Goal: Feedback & Contribution: Contribute content

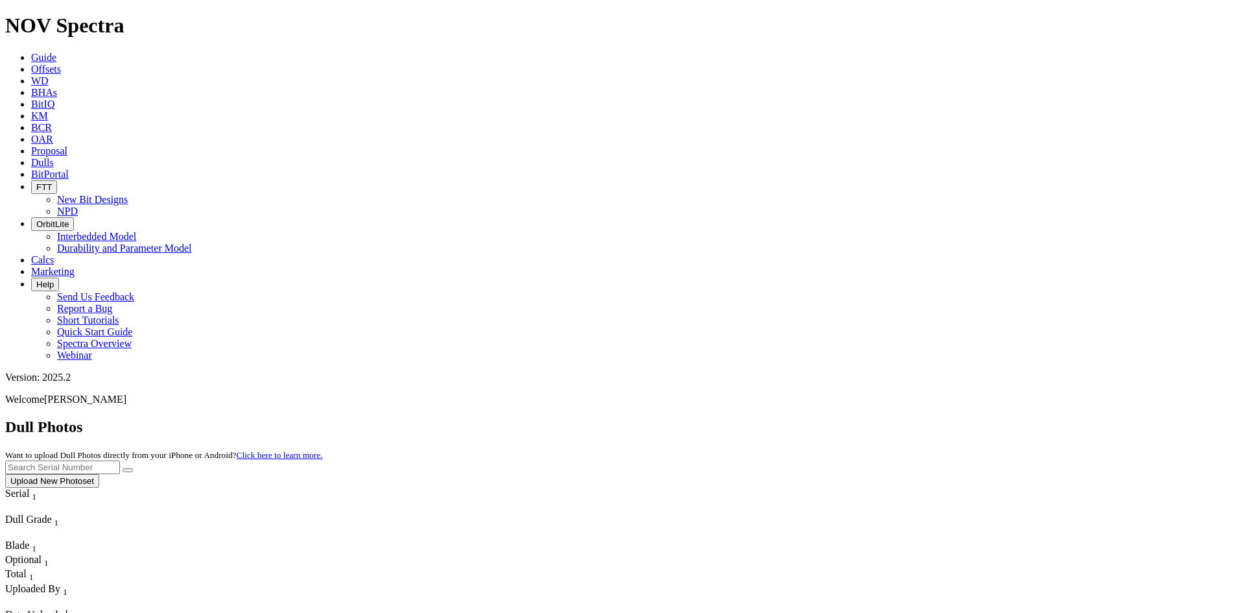
click at [61, 64] on span "Offsets" at bounding box center [46, 69] width 30 height 11
click at [120, 460] on input "text" at bounding box center [62, 467] width 115 height 14
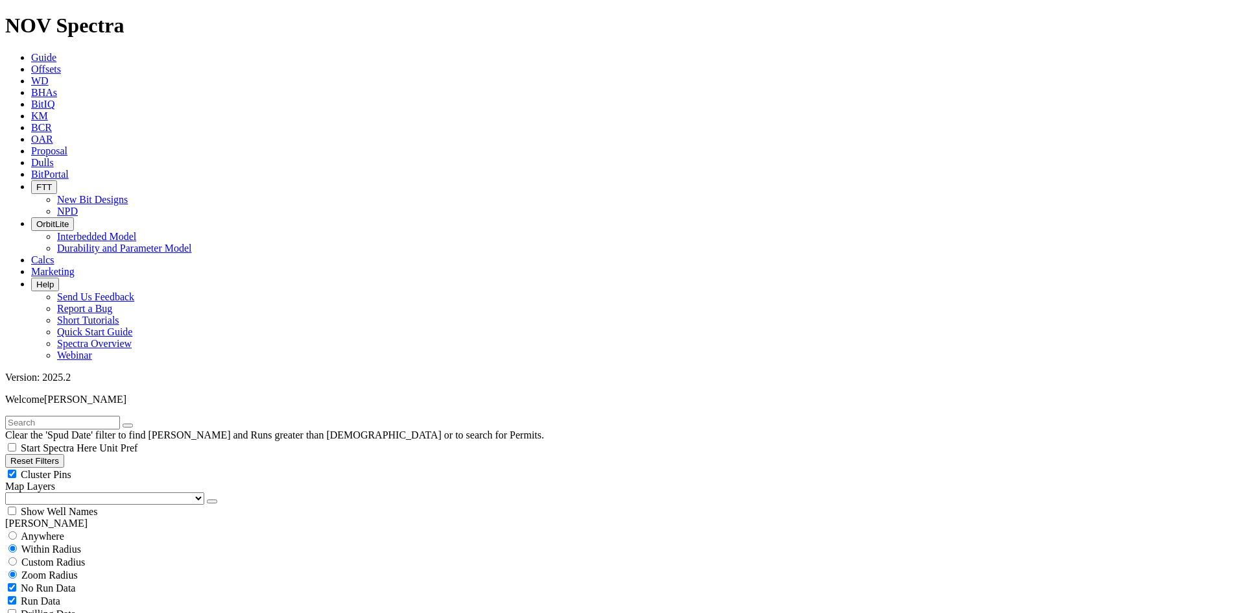
click at [64, 416] on input "text" at bounding box center [62, 423] width 115 height 14
type input "a3"
click at [64, 530] on span "Anywhere" at bounding box center [42, 535] width 43 height 11
radio input "true"
radio input "false"
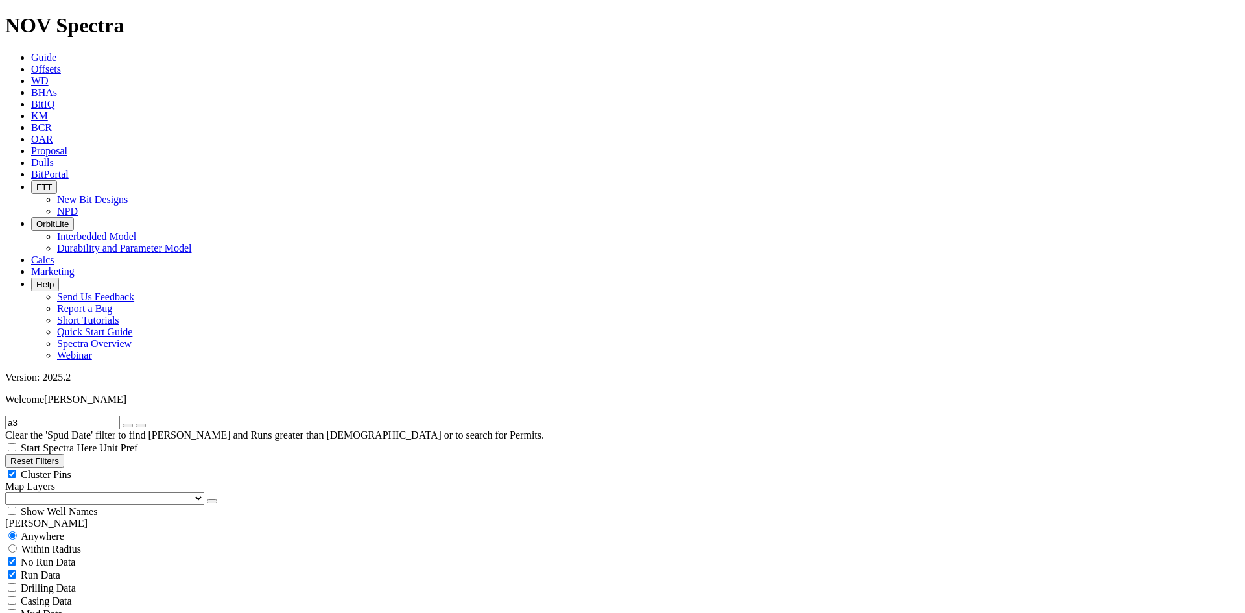
click at [18, 416] on input "a3" at bounding box center [62, 423] width 115 height 14
click at [17, 416] on input "a3" at bounding box center [62, 423] width 115 height 14
click at [58, 416] on input "54-a3" at bounding box center [62, 423] width 115 height 14
click at [13, 416] on input "54-a1" at bounding box center [62, 423] width 115 height 14
click at [71, 416] on input "RH54-a1" at bounding box center [62, 423] width 115 height 14
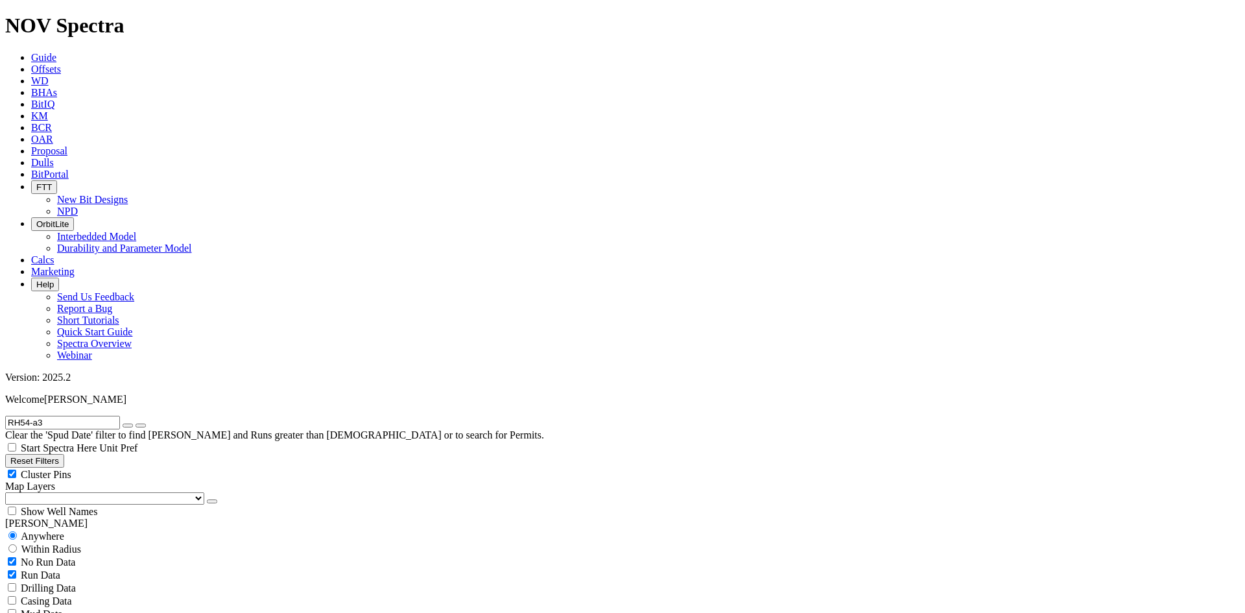
scroll to position [1491, 0]
click at [75, 416] on input "RH54-a3" at bounding box center [62, 423] width 115 height 14
type input "RH54-a1"
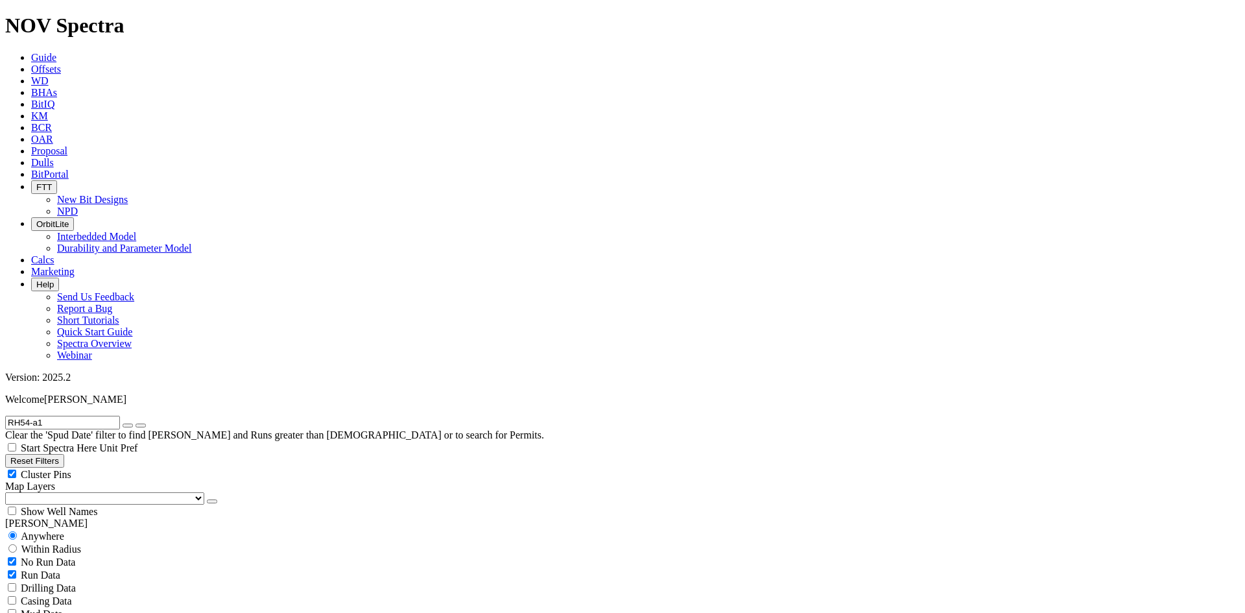
click at [54, 157] on span "Dulls" at bounding box center [42, 162] width 23 height 11
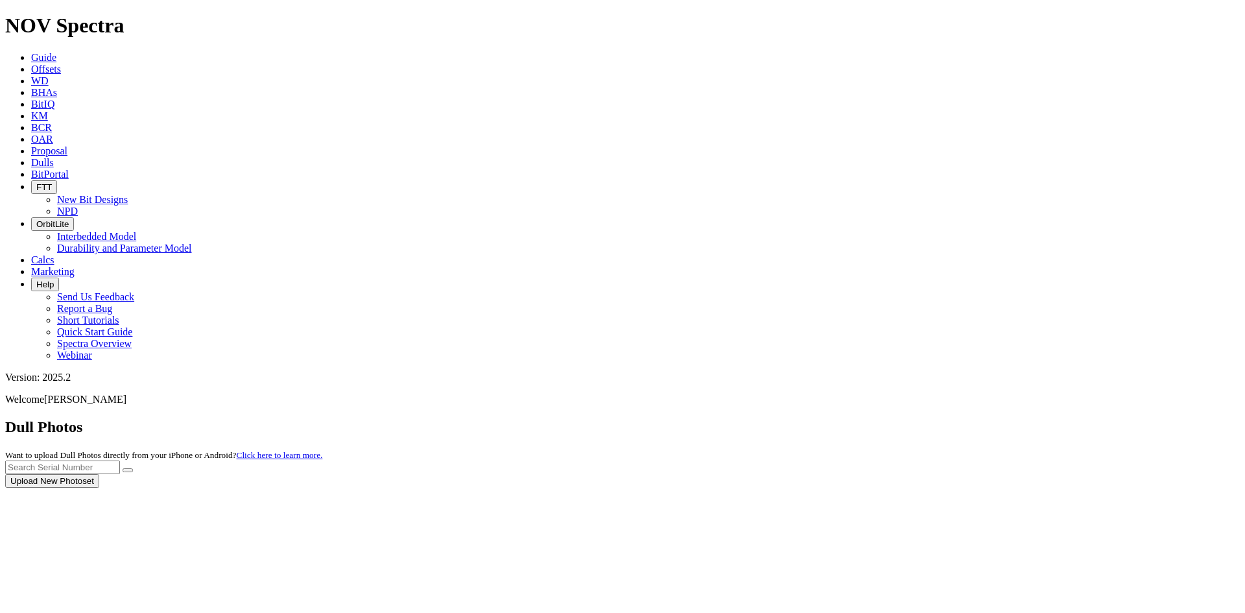
click at [999, 488] on div at bounding box center [622, 488] width 1234 height 0
click at [993, 488] on div at bounding box center [622, 488] width 1234 height 0
click at [120, 460] on input "text" at bounding box center [62, 467] width 115 height 14
click at [1115, 460] on span "54-a1 Upload New Photoset" at bounding box center [622, 472] width 1234 height 25
click at [133, 468] on button "submit" at bounding box center [128, 470] width 10 height 4
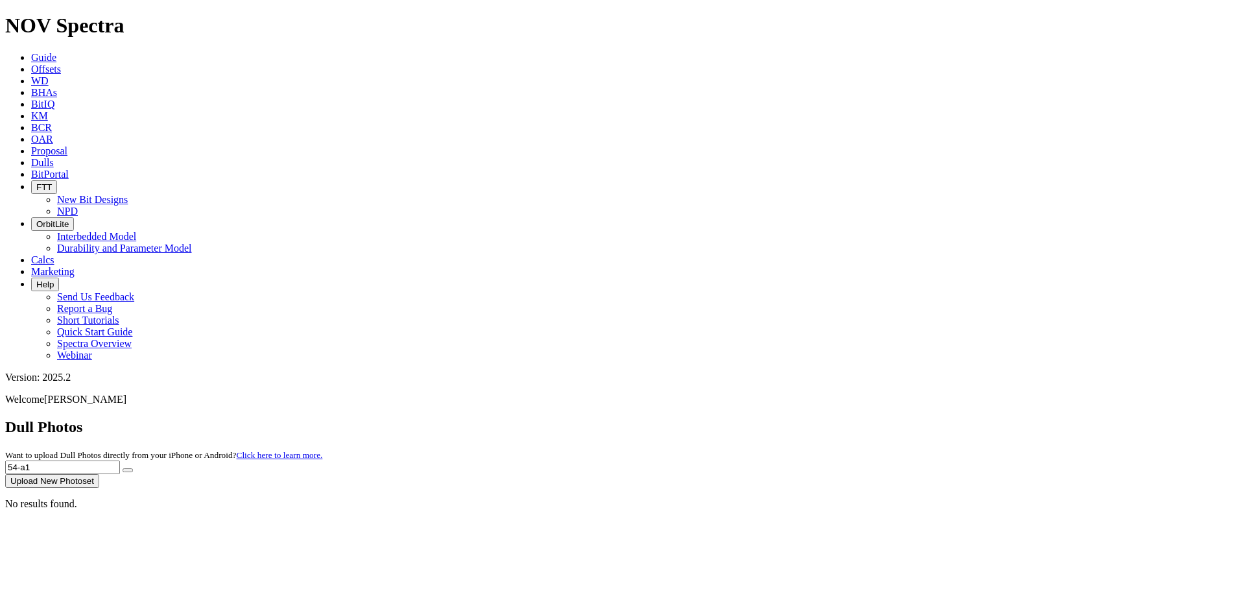
click at [120, 460] on input "54-a1" at bounding box center [62, 467] width 115 height 14
type input "rh54-a1"
click at [123, 468] on button "submit" at bounding box center [128, 470] width 10 height 4
click at [875, 418] on div "Dull Photos Want to upload Dull Photos directly from your iPhone or Android? Cl…" at bounding box center [622, 452] width 1234 height 69
click at [120, 460] on input "rh54-a1" at bounding box center [62, 467] width 115 height 14
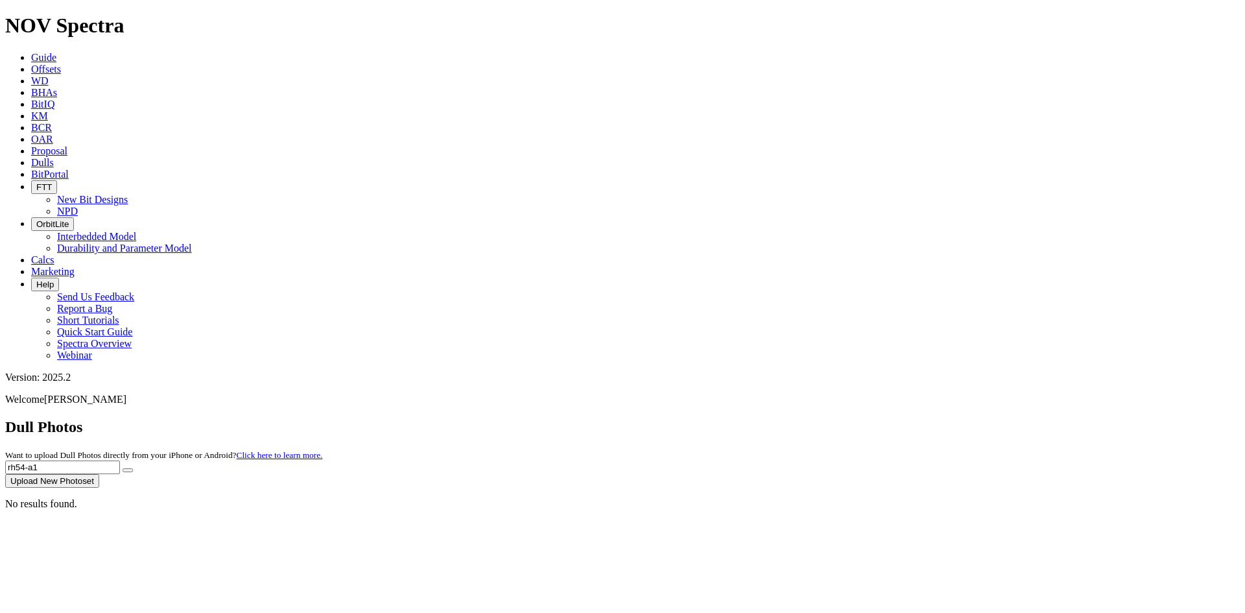
click at [120, 460] on input "rh54-a1" at bounding box center [62, 467] width 115 height 14
click at [61, 64] on span "Offsets" at bounding box center [46, 69] width 30 height 11
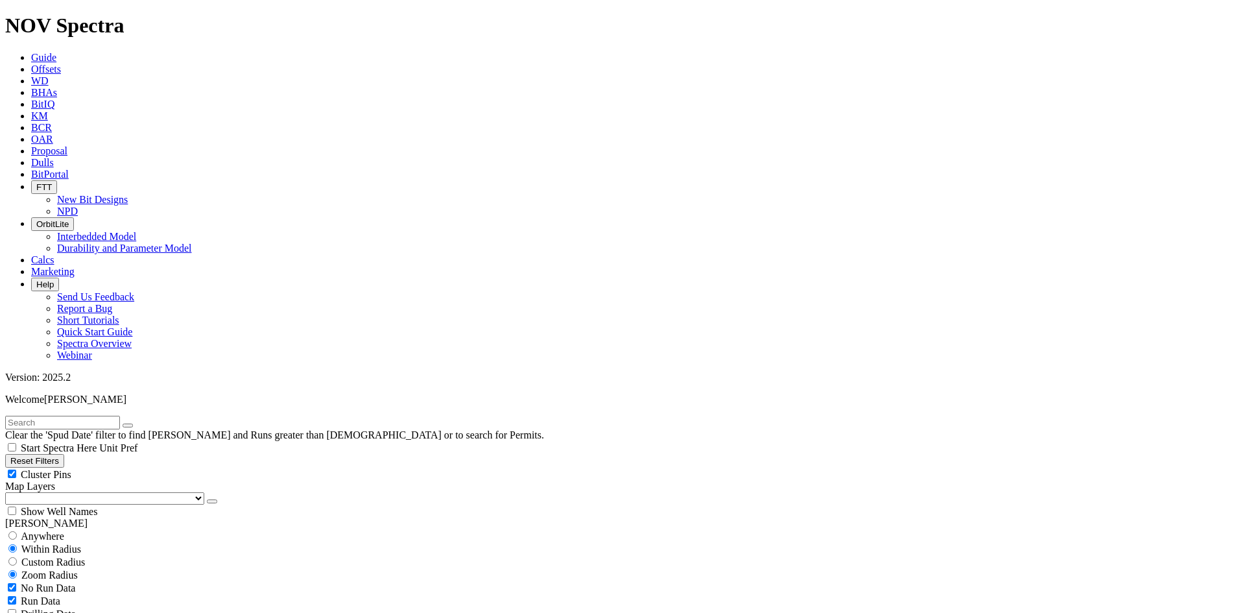
click at [65, 416] on input "text" at bounding box center [62, 423] width 115 height 14
type input "rh54-a1"
click at [60, 530] on span "Anywhere" at bounding box center [42, 535] width 43 height 11
radio input "true"
radio input "false"
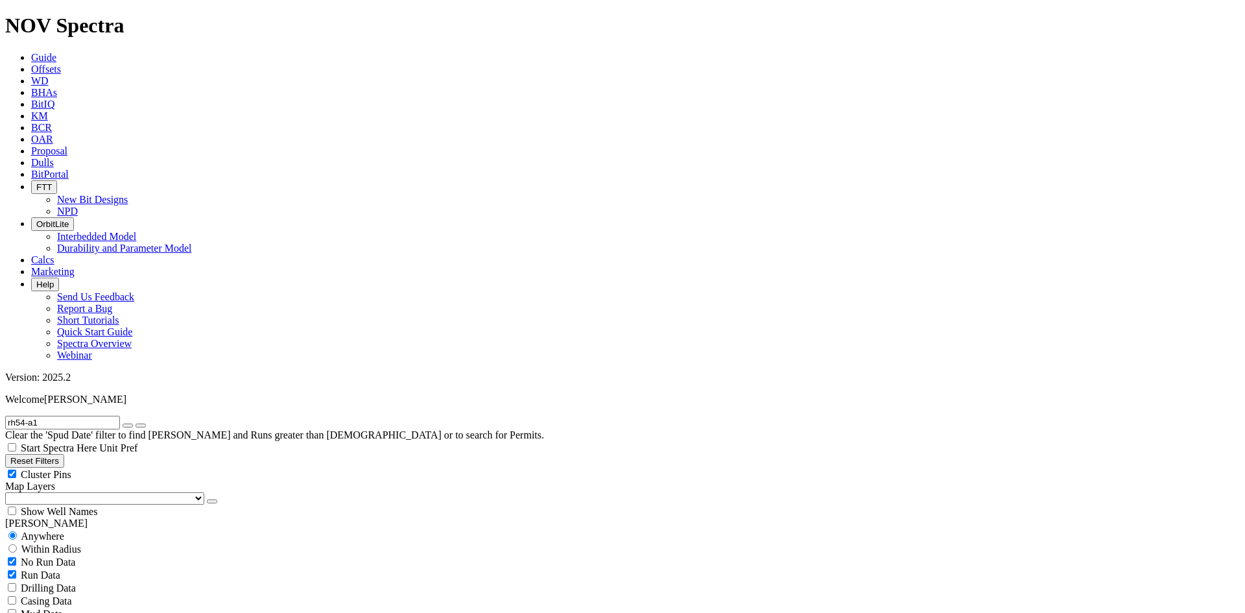
scroll to position [259, 0]
checkbox input "false"
checkbox input "true"
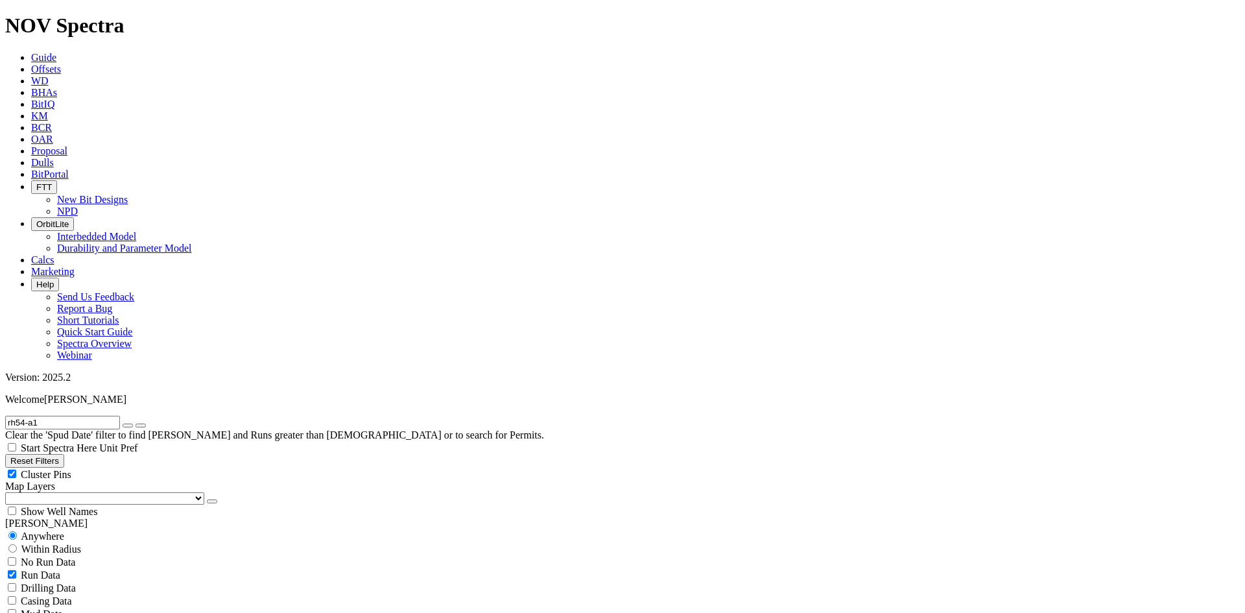
select select "? number:6 ?"
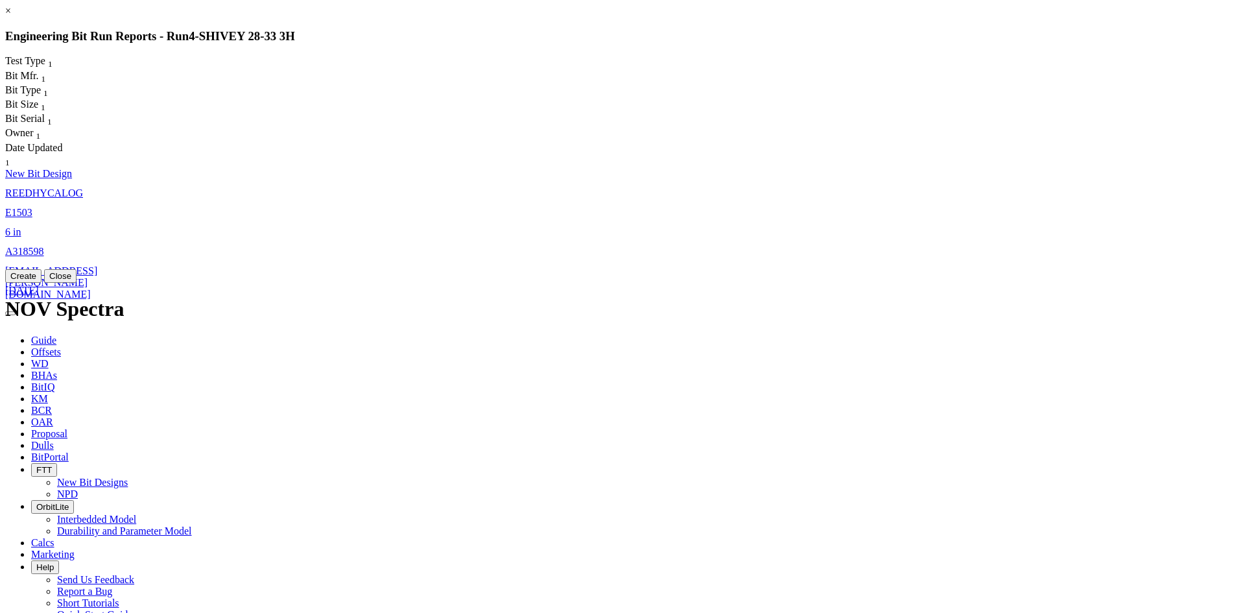
click at [32, 207] on link "E1503" at bounding box center [18, 212] width 27 height 11
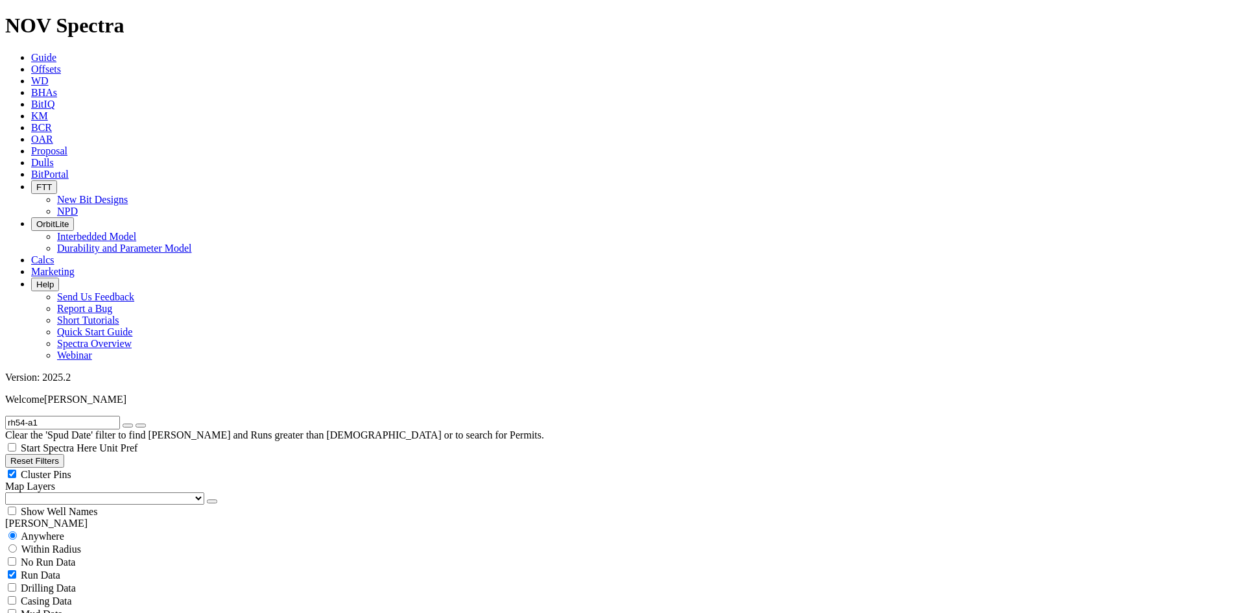
select select "New Bit Design"
checkbox input "false"
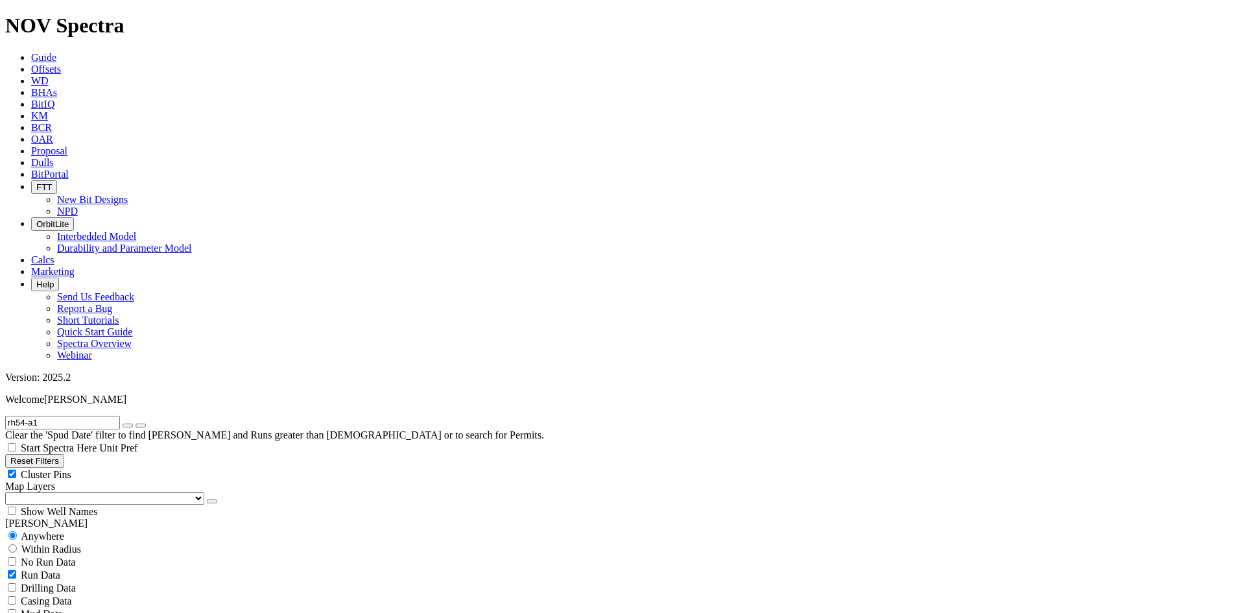
select select
checkbox input "true"
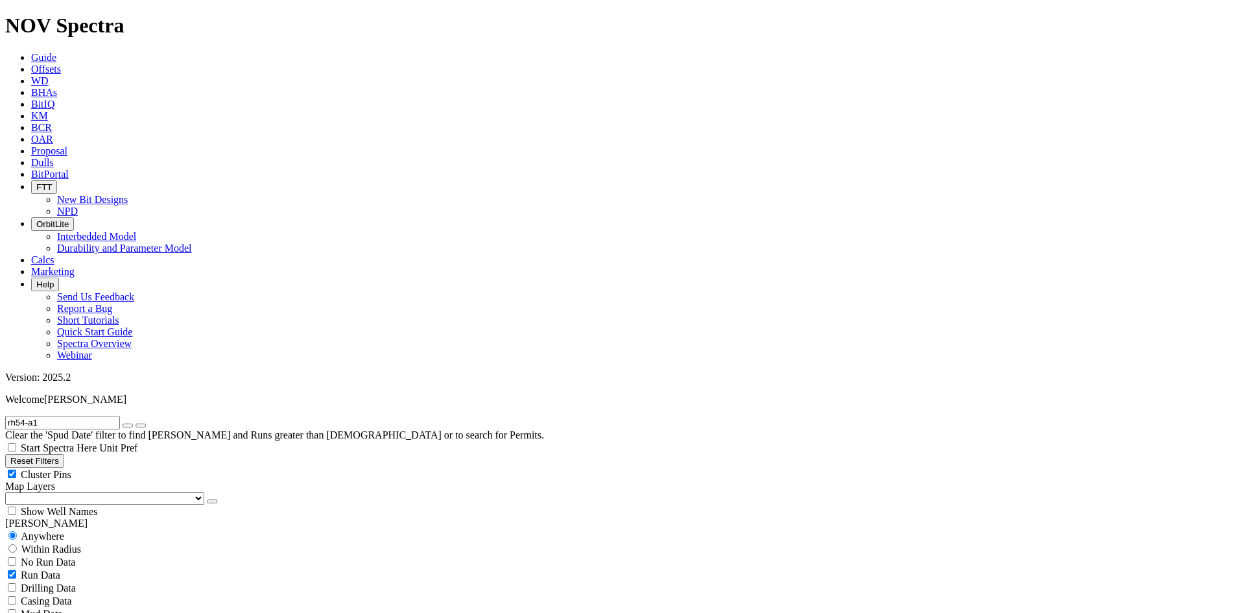
select select "? number:6 ?"
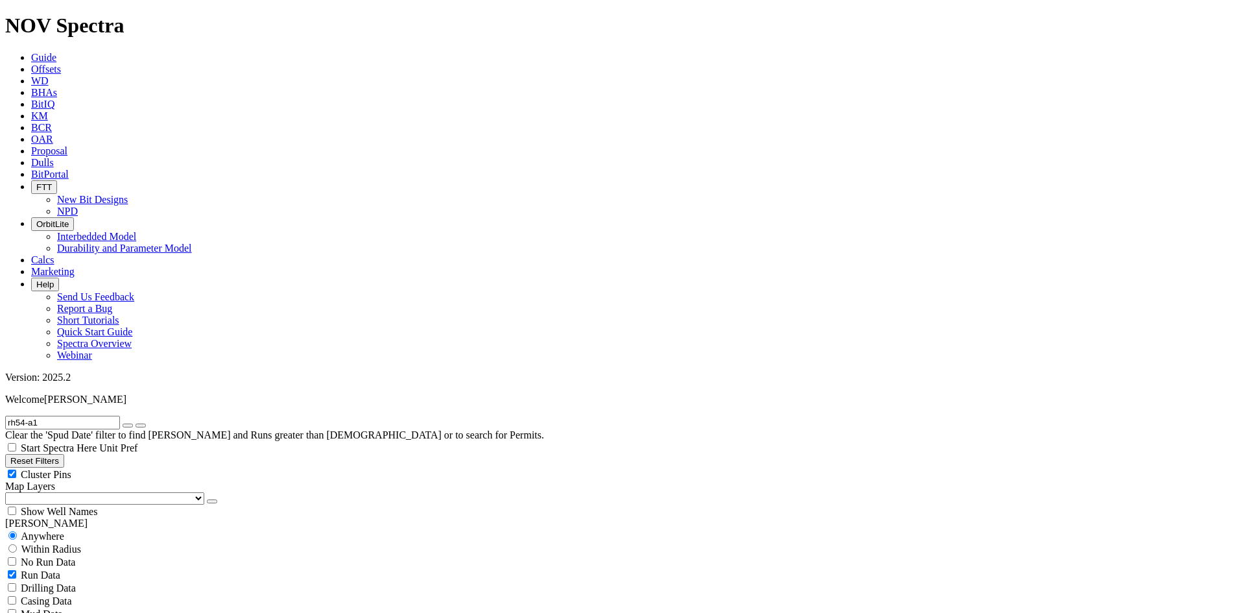
checkbox input "false"
radio input "false"
radio input "true"
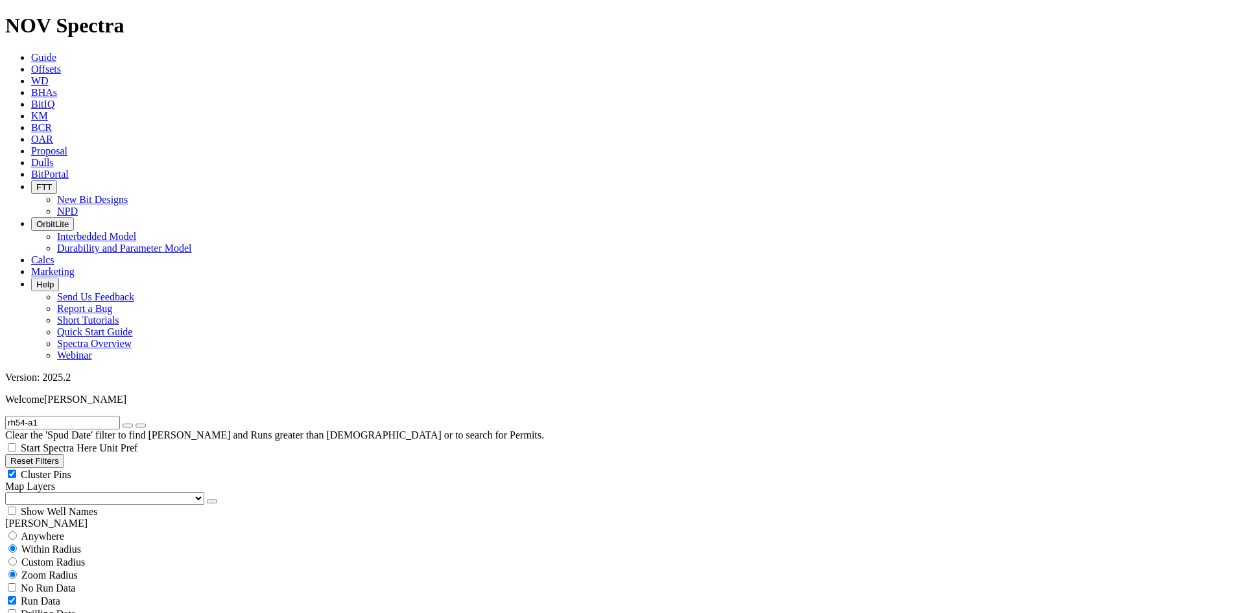
scroll to position [14851, 0]
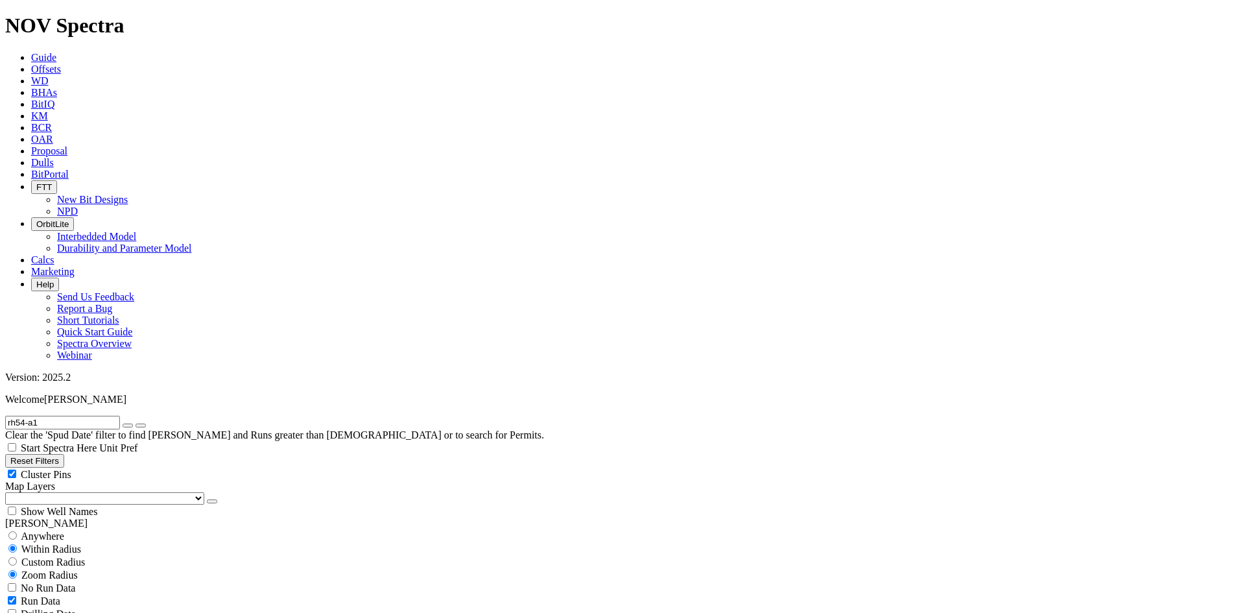
drag, startPoint x: 1228, startPoint y: 279, endPoint x: 1222, endPoint y: 215, distance: 64.5
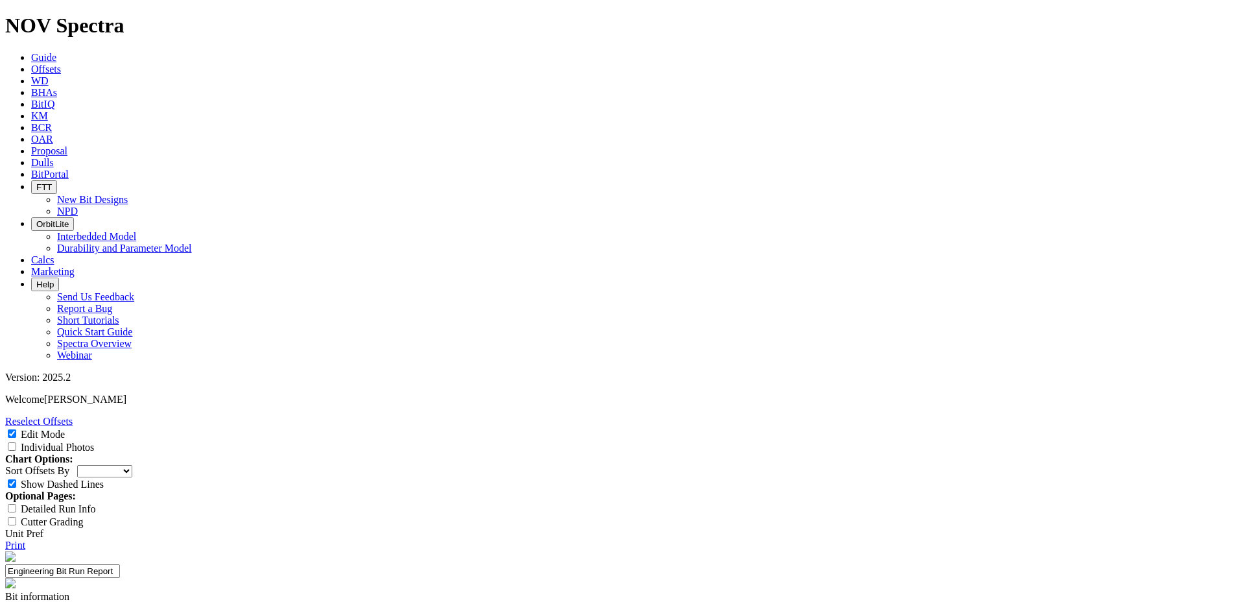
type input "RH54-A1"
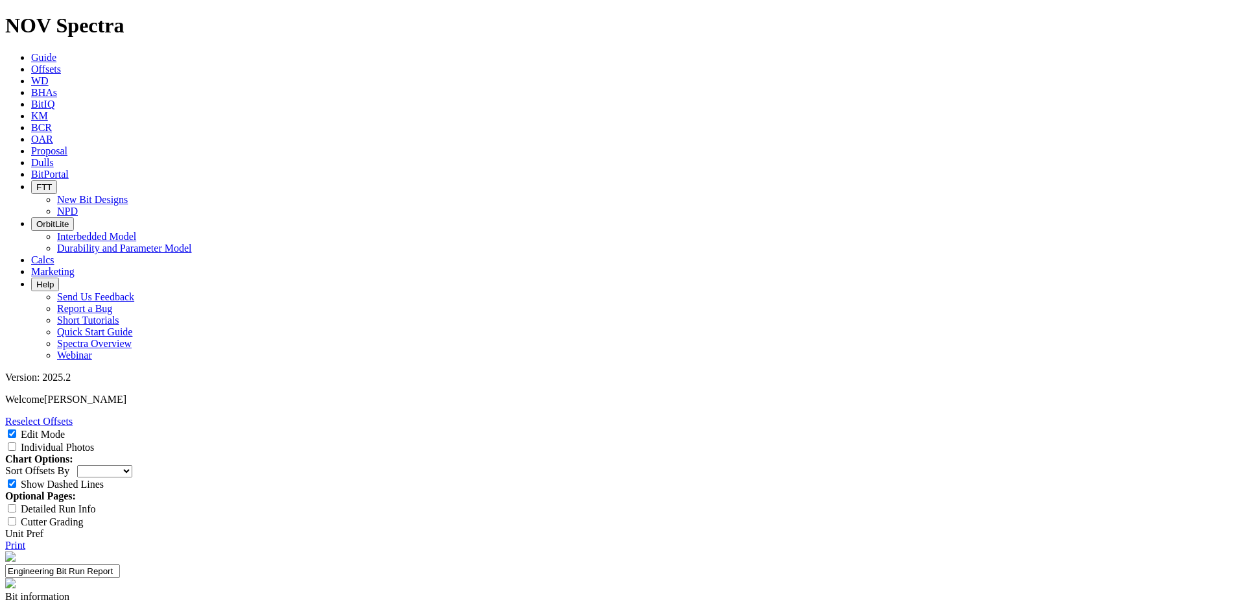
type textarea "RH54-A1 run"
select select "Other"
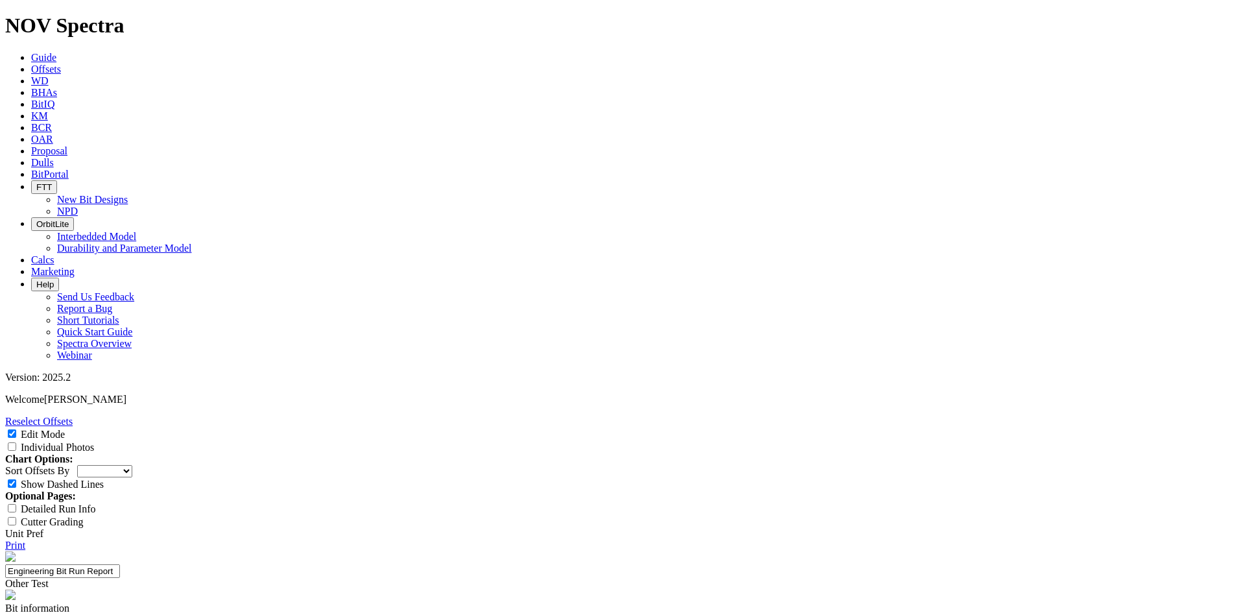
type textarea "Documenting RH54-A1 comparison runs."
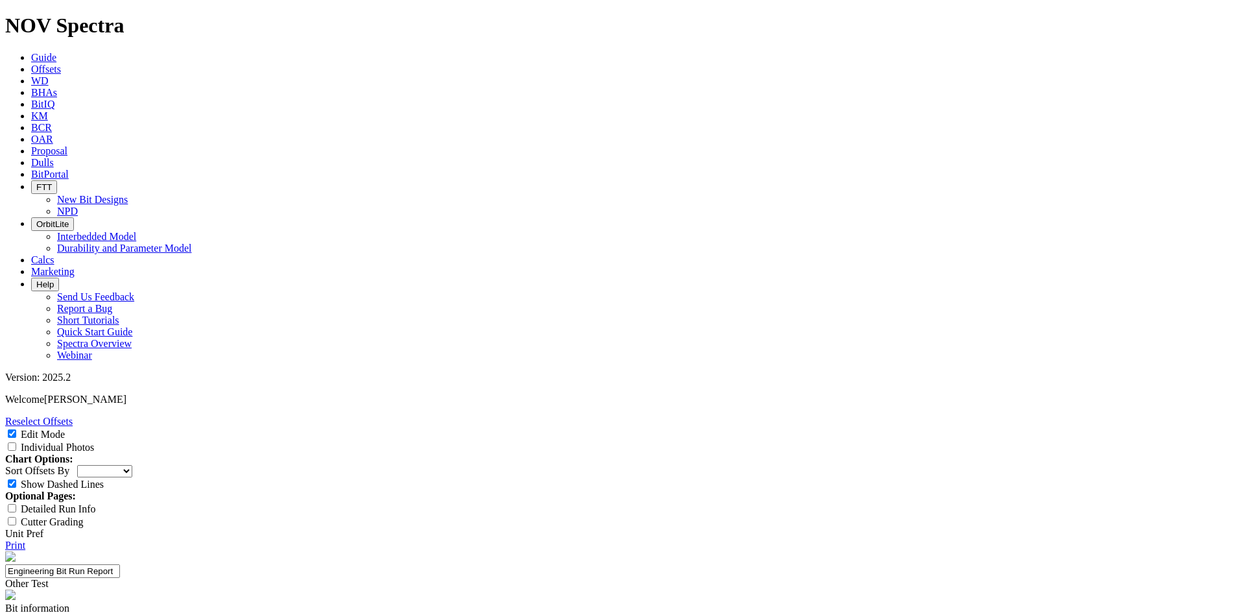
type textarea "Excellent dull grade produced in this run. Bit came out green."
type textarea "ROP was average for a standard 3-mile lateral. No unusual events."
click at [16, 442] on input "Individual Photos" at bounding box center [12, 446] width 8 height 8
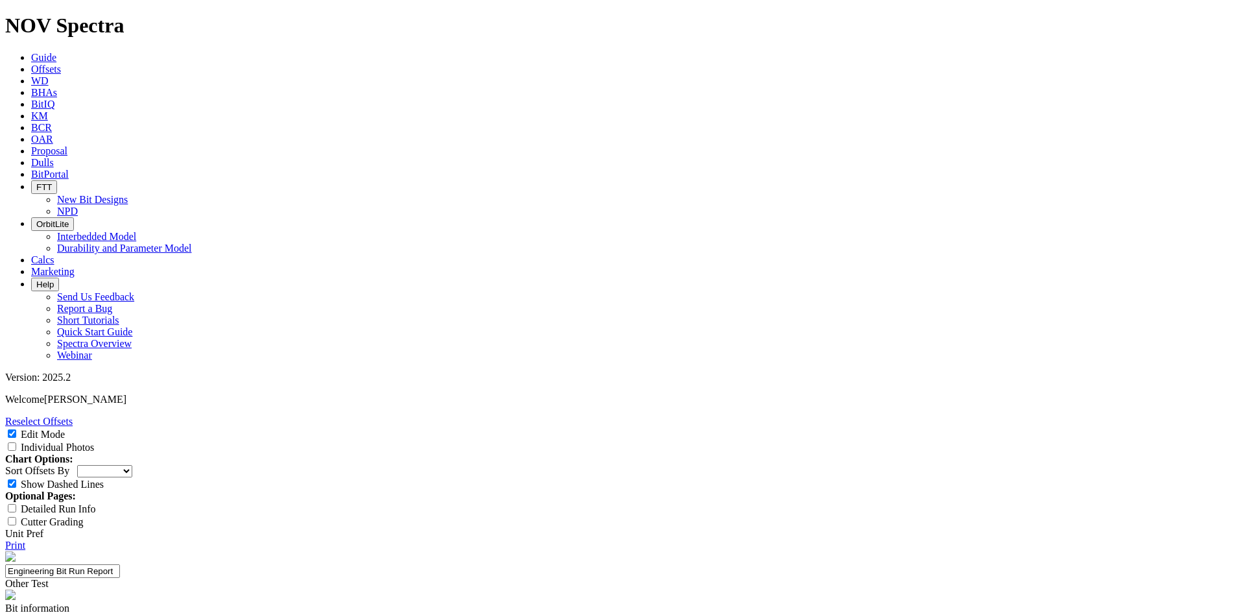
checkbox input "true"
type input "N/A"
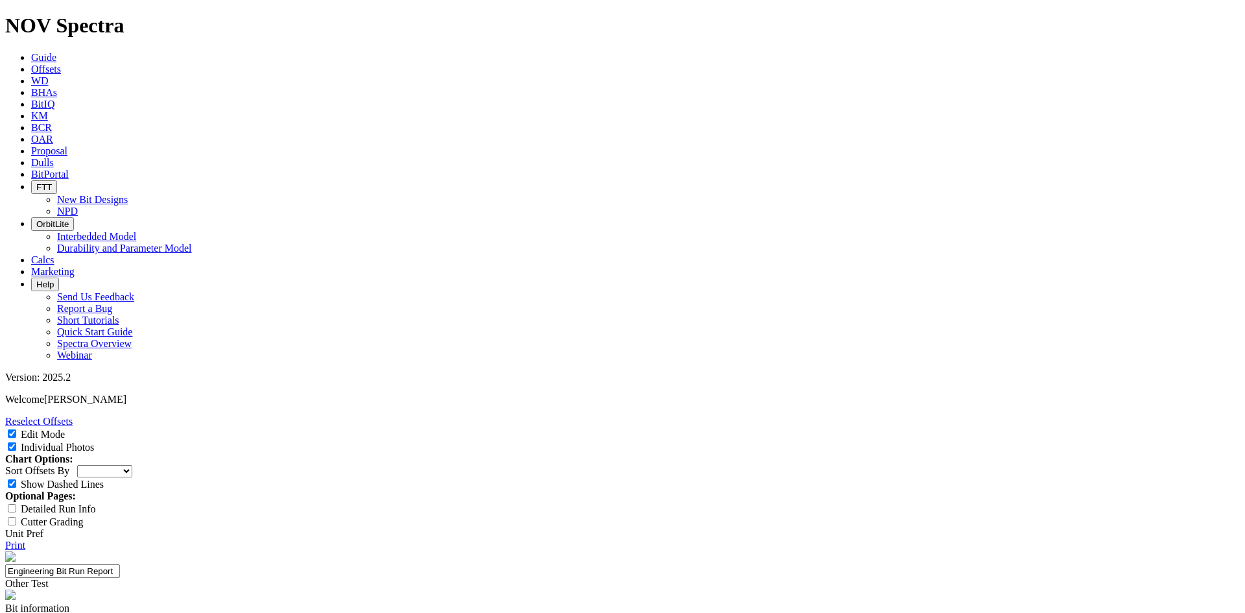
type input "1"
click at [25, 539] on link "Print" at bounding box center [15, 544] width 20 height 11
select select "Other"
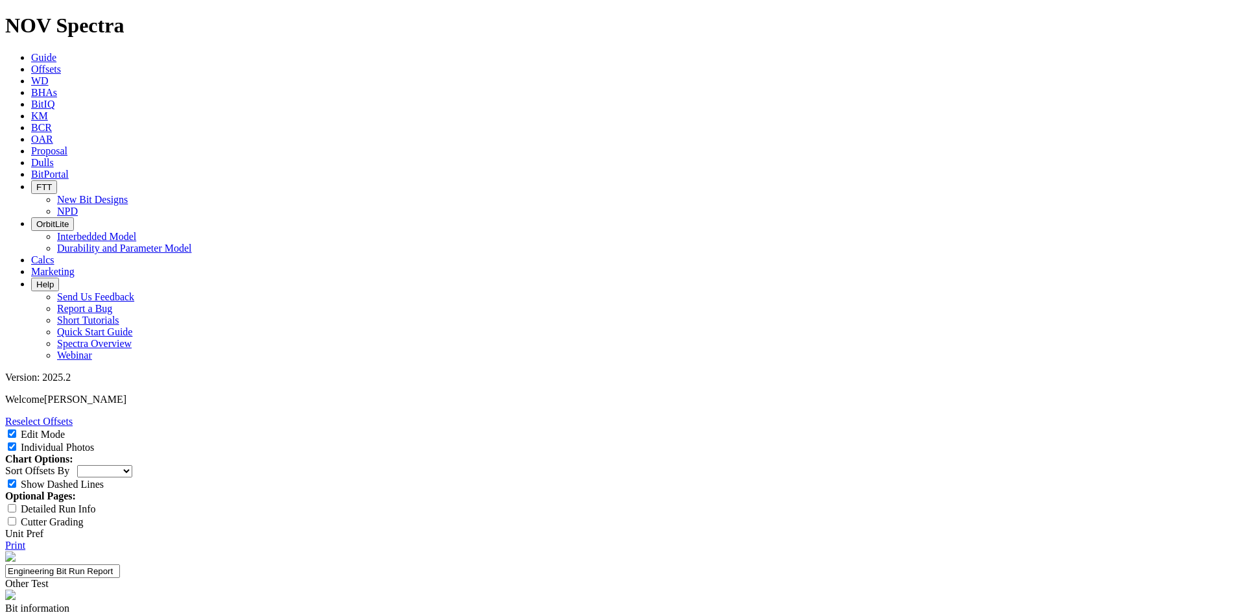
scroll to position [65, 0]
